Goal: Task Accomplishment & Management: Manage account settings

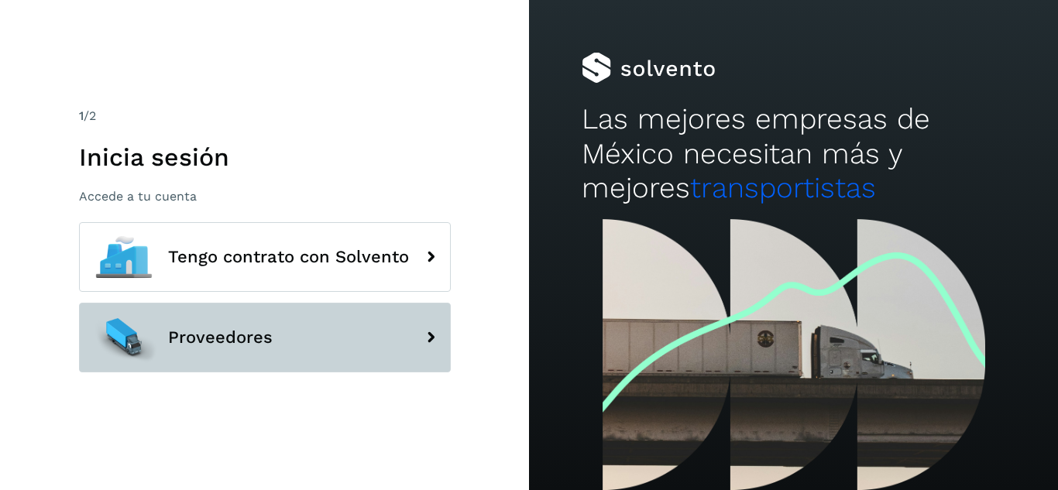
click at [368, 306] on button "Proveedores" at bounding box center [265, 338] width 372 height 70
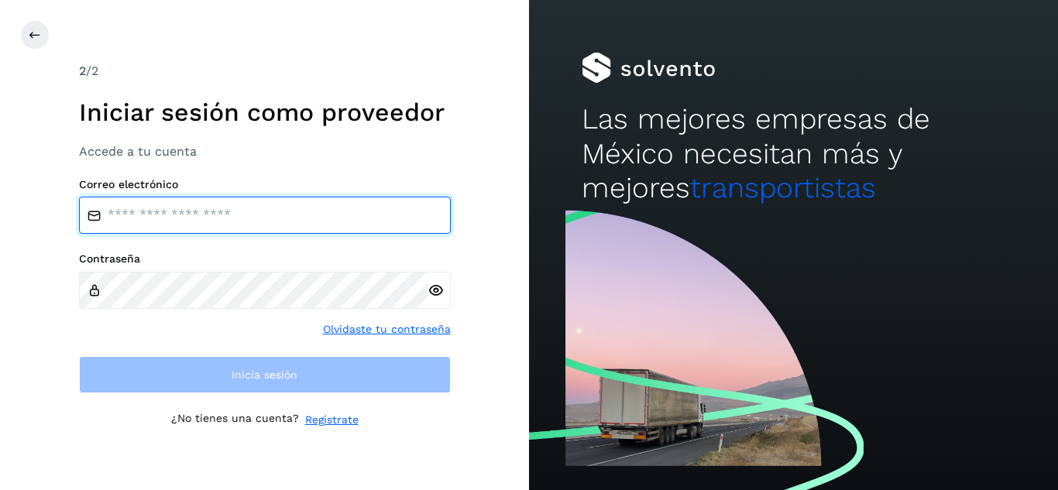
type input "**********"
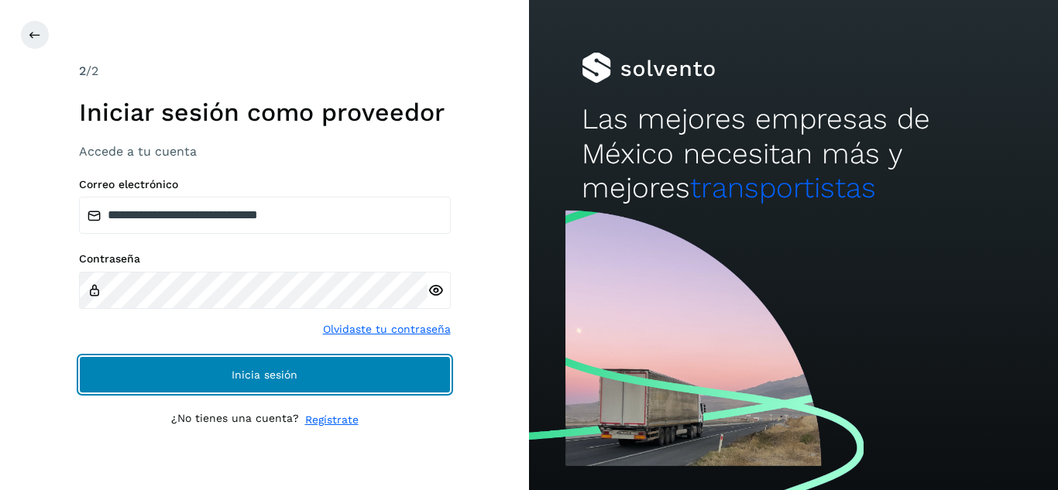
click at [340, 363] on button "Inicia sesión" at bounding box center [265, 374] width 372 height 37
click at [343, 389] on button "Inicia sesión" at bounding box center [265, 374] width 372 height 37
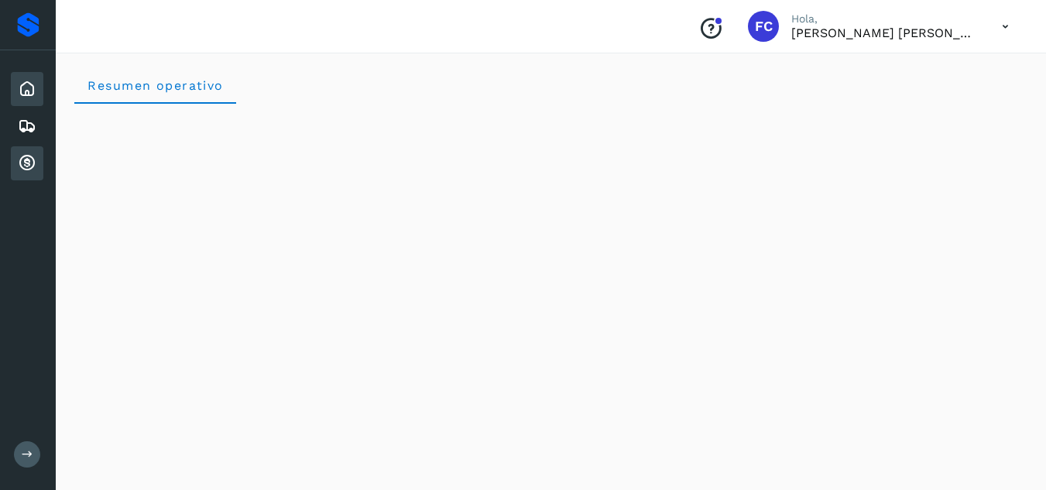
click at [24, 170] on icon at bounding box center [27, 163] width 19 height 19
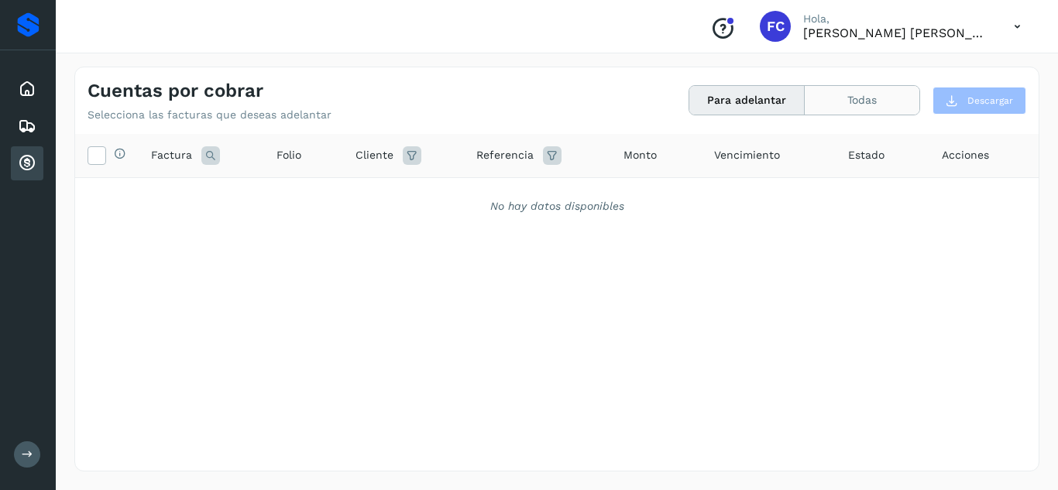
click at [869, 109] on button "Todas" at bounding box center [862, 100] width 115 height 29
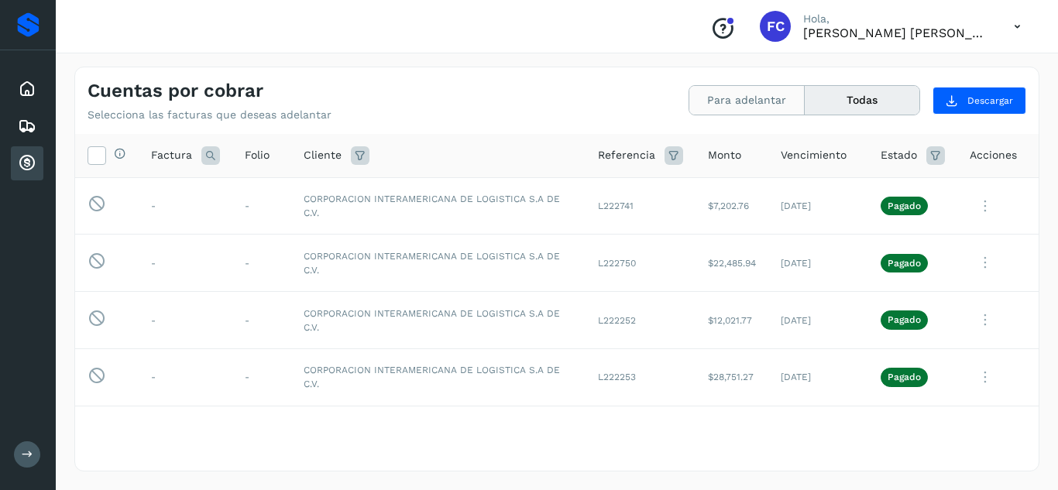
click at [727, 112] on button "Para adelantar" at bounding box center [746, 100] width 115 height 29
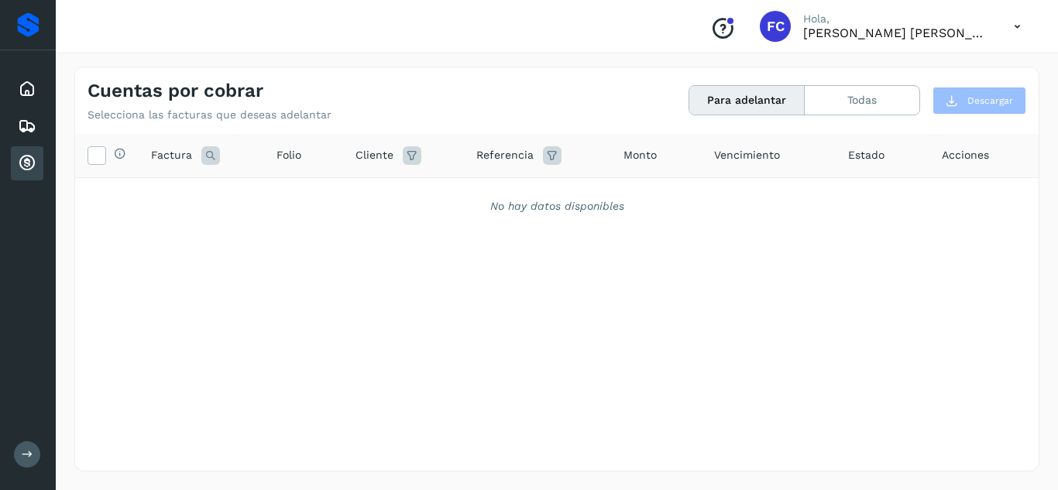
click at [720, 397] on div "Selecciona todas las facturas disponibles para adelanto Factura Folio Cliente R…" at bounding box center [557, 270] width 964 height 273
